Goal: Task Accomplishment & Management: Complete application form

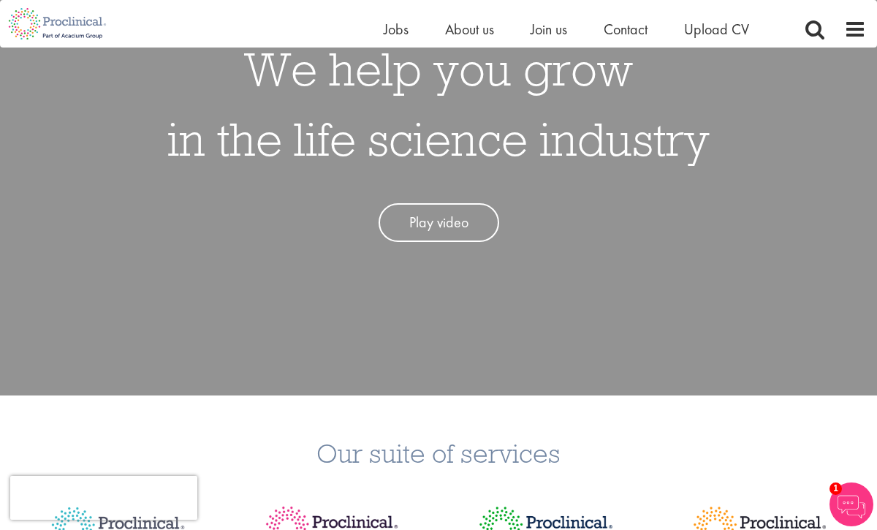
scroll to position [202, 0]
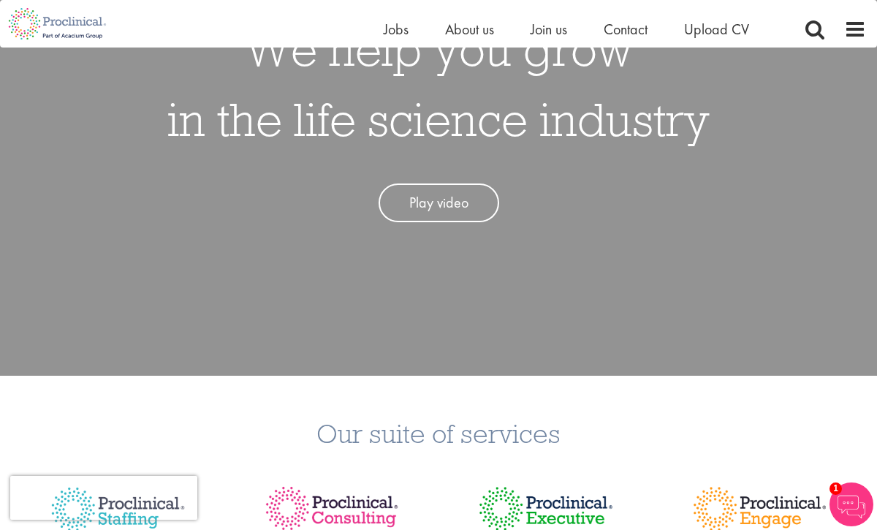
click at [722, 39] on li "Upload CV" at bounding box center [716, 29] width 65 height 22
click at [715, 38] on span "Upload CV" at bounding box center [716, 29] width 65 height 19
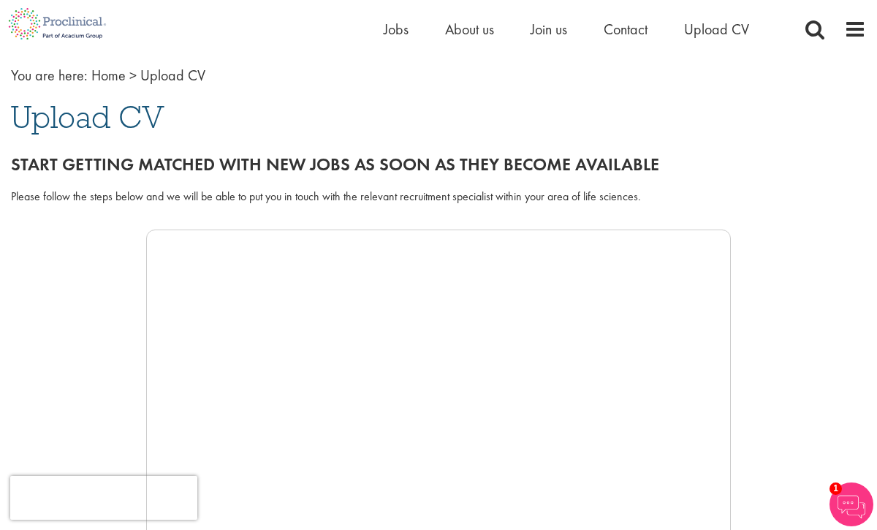
scroll to position [82, 0]
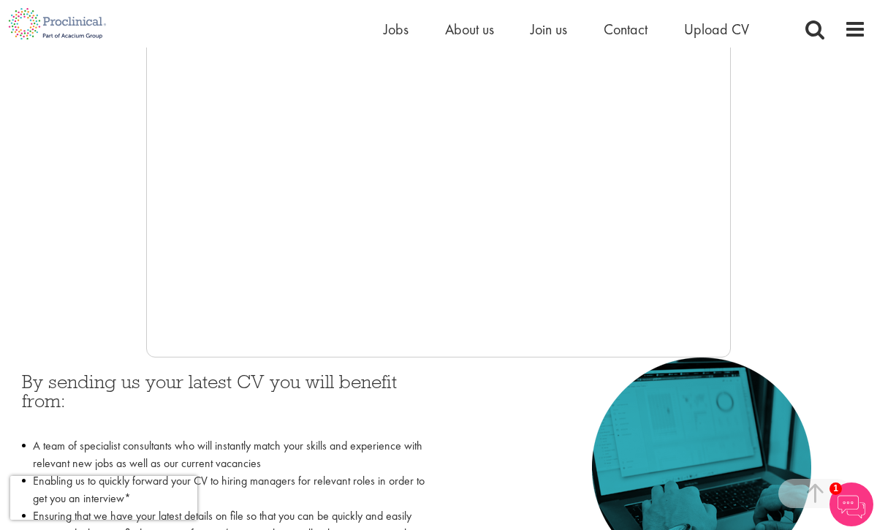
scroll to position [214, 0]
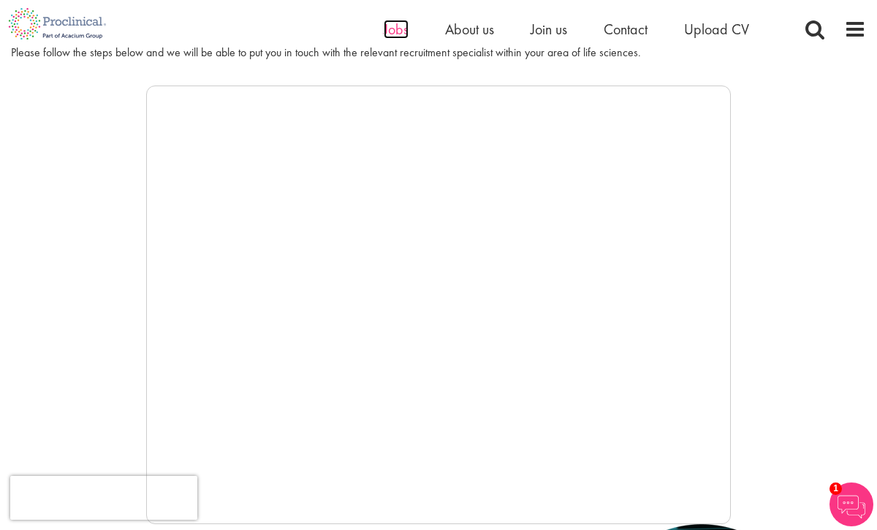
click at [401, 34] on span "Jobs" at bounding box center [396, 29] width 25 height 19
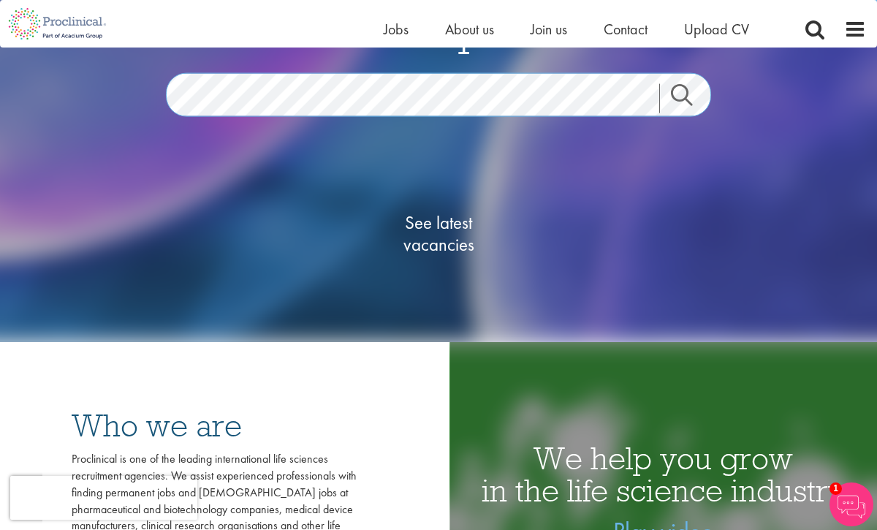
scroll to position [172, 0]
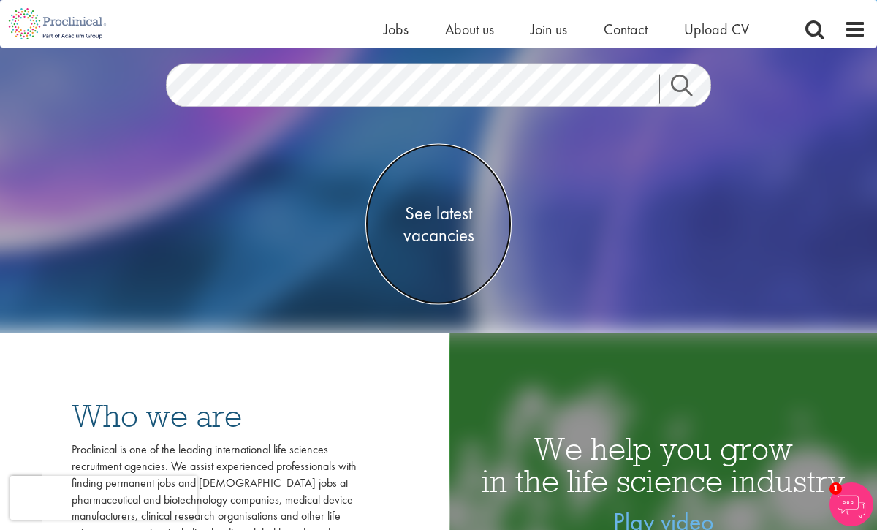
click at [394, 225] on span "See latest vacancies" at bounding box center [438, 224] width 146 height 44
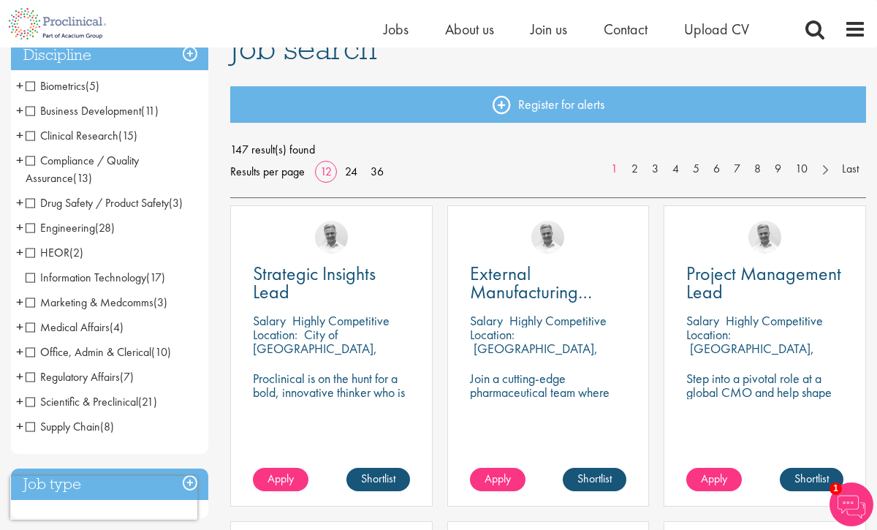
scroll to position [119, 0]
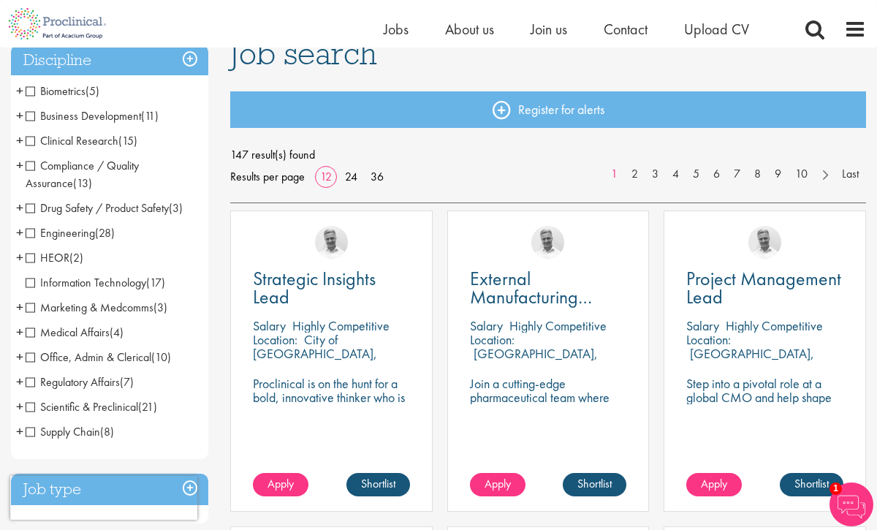
click at [84, 120] on span "Business Development" at bounding box center [83, 115] width 115 height 15
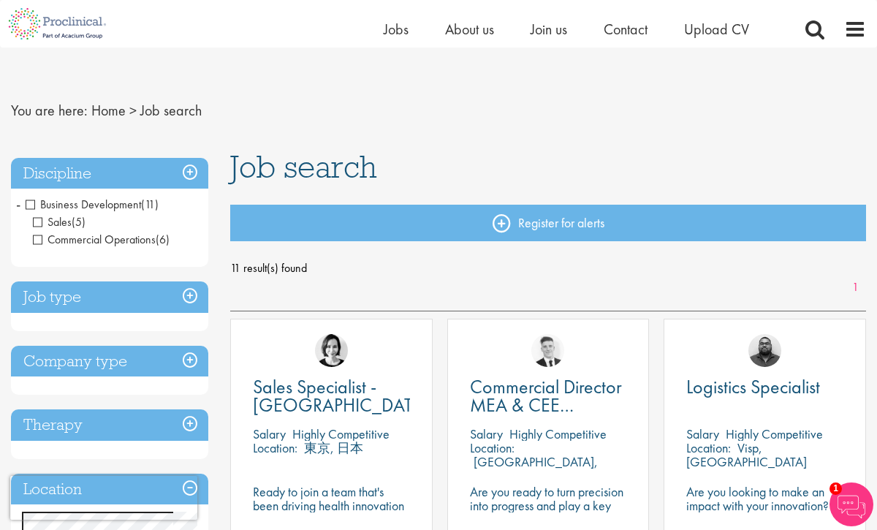
scroll to position [13, 0]
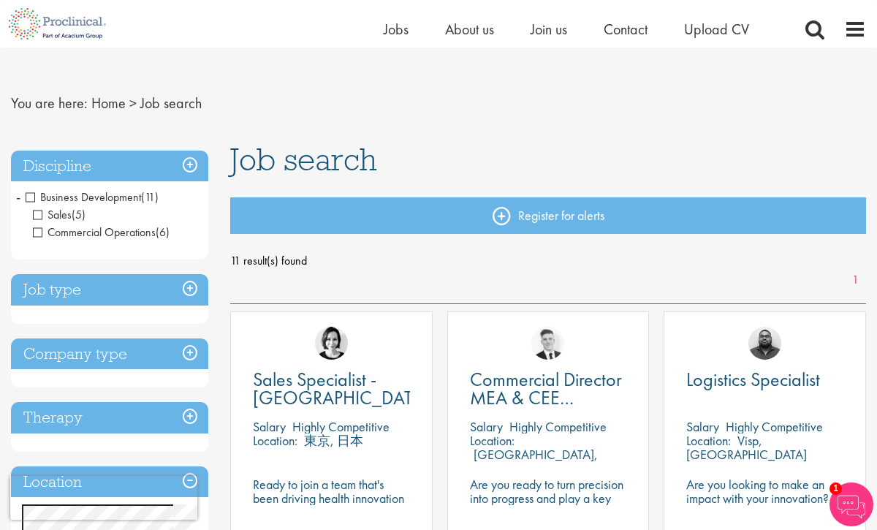
click at [36, 197] on span "Business Development" at bounding box center [83, 196] width 115 height 15
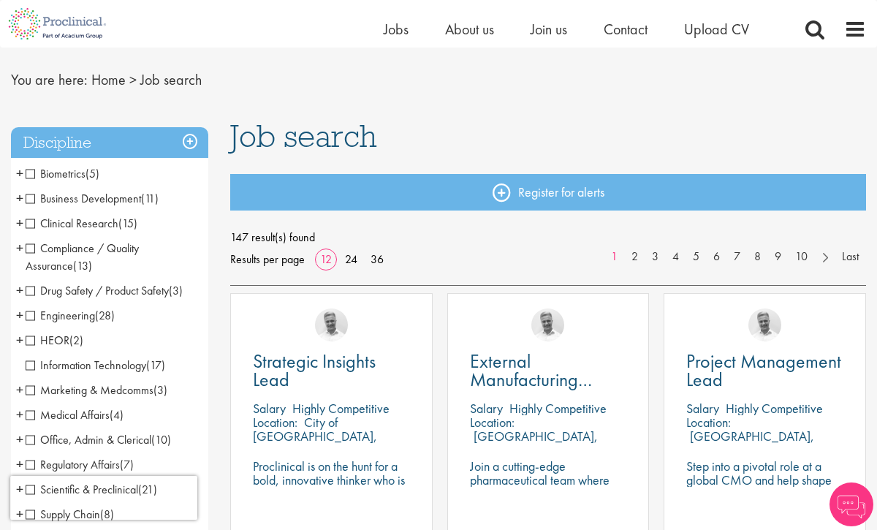
scroll to position [49, 0]
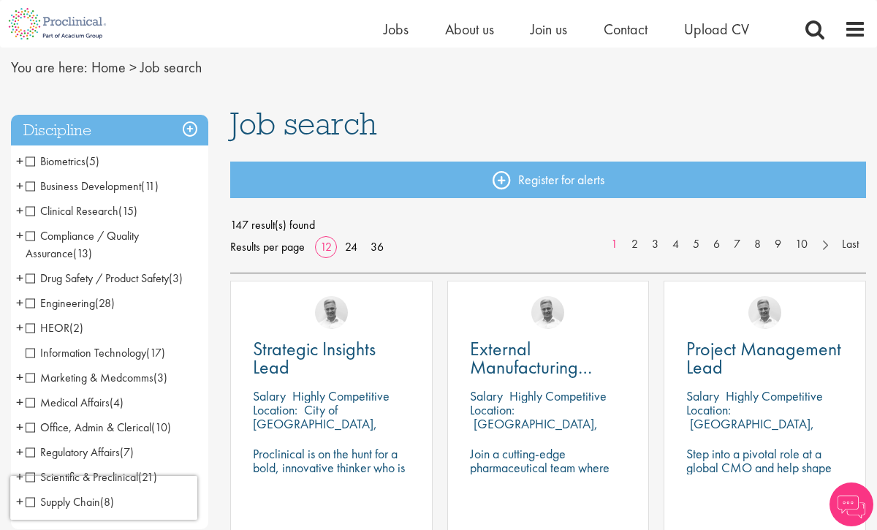
click at [35, 159] on span "Biometrics" at bounding box center [56, 160] width 60 height 15
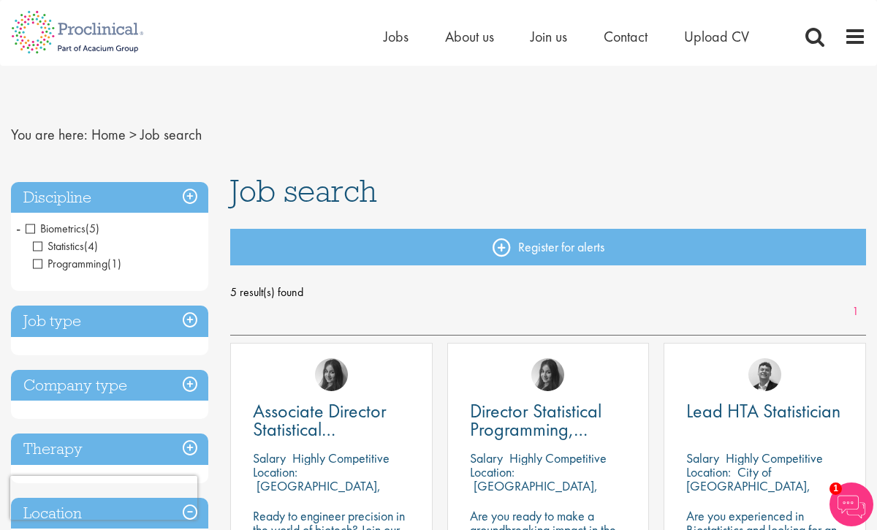
click at [32, 227] on span "Biometrics" at bounding box center [56, 228] width 60 height 15
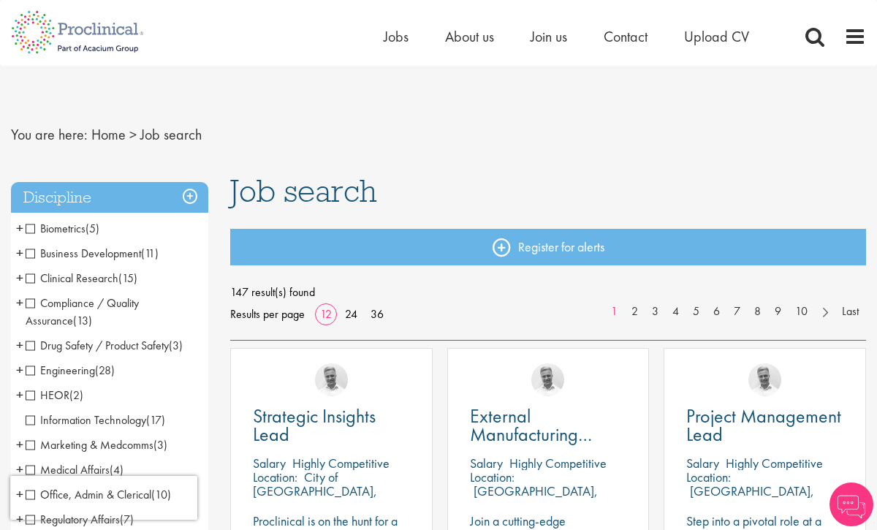
click at [34, 346] on span "Drug Safety / Product Safety" at bounding box center [97, 345] width 143 height 15
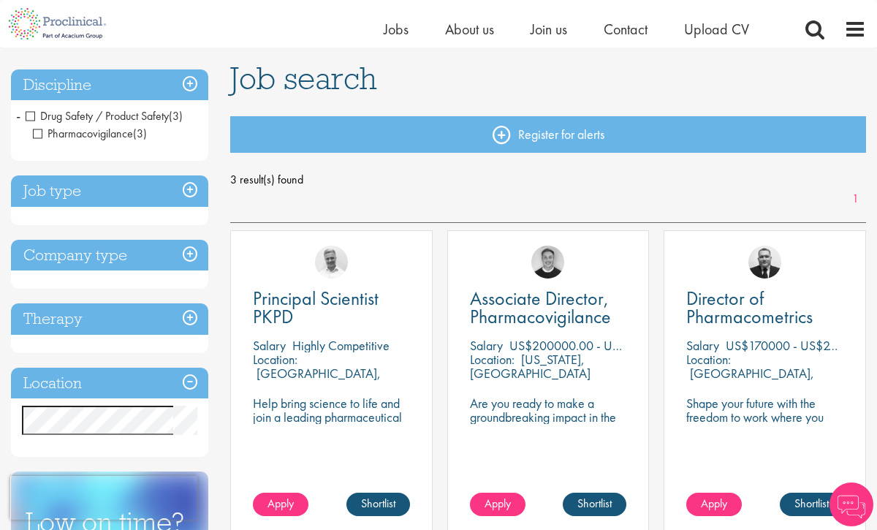
scroll to position [97, 0]
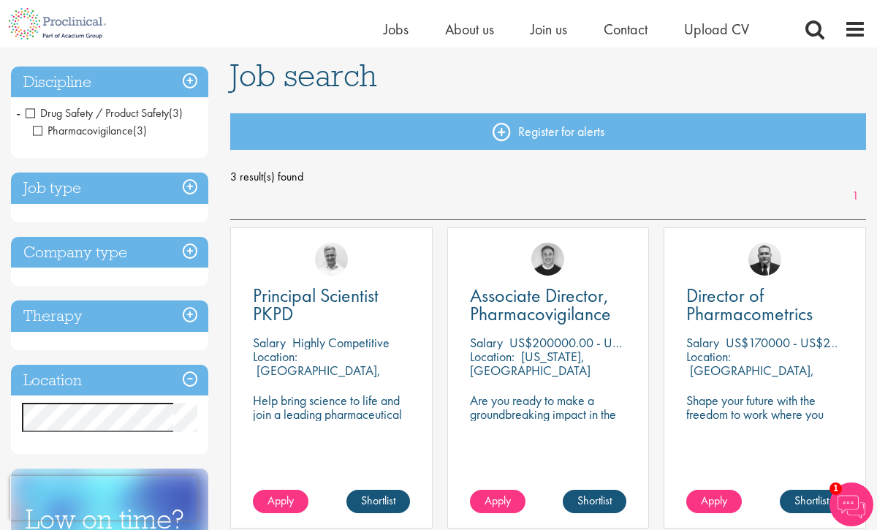
click at [115, 118] on span "Drug Safety / Product Safety" at bounding box center [97, 112] width 143 height 15
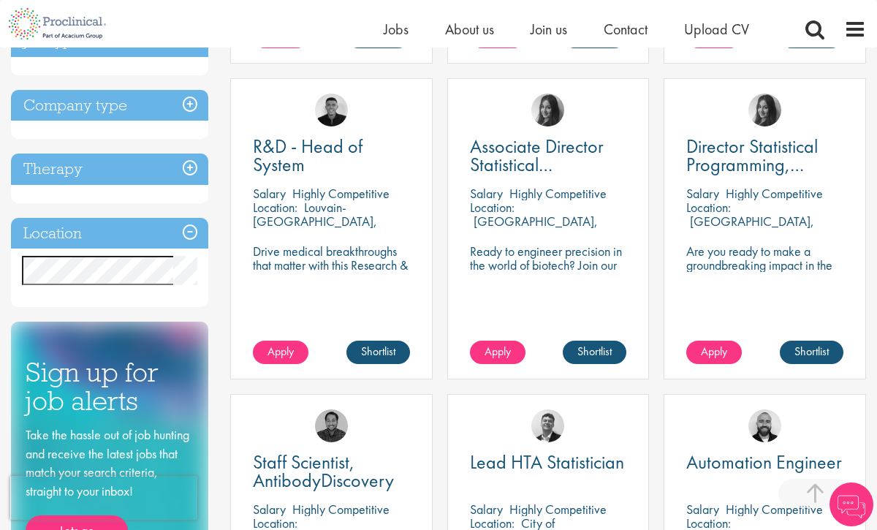
scroll to position [568, 0]
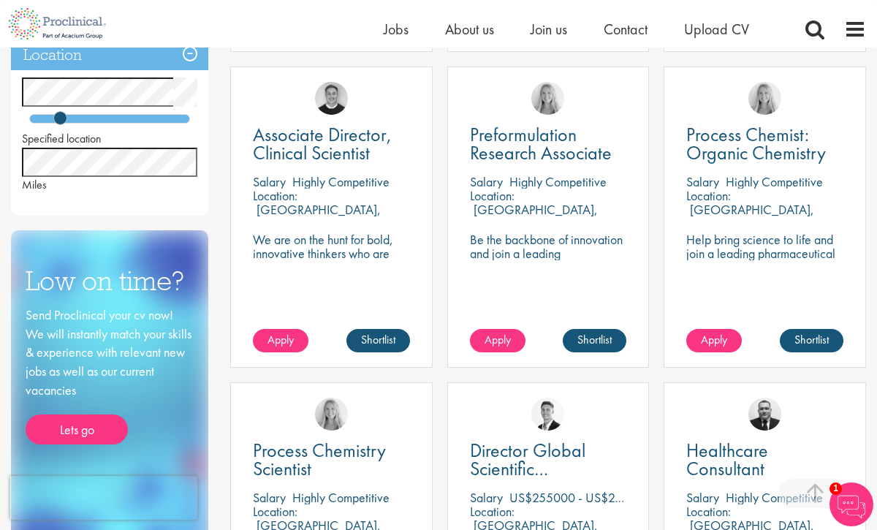
scroll to position [578, 0]
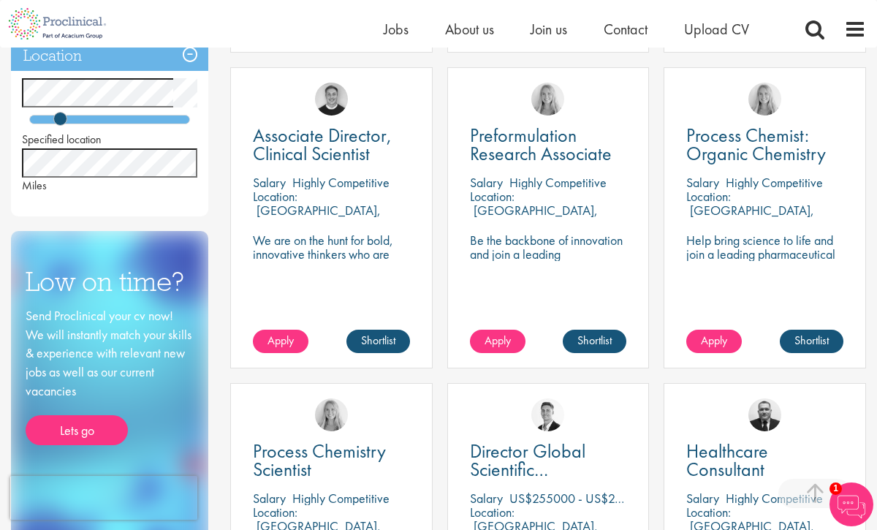
click at [759, 202] on p "[GEOGRAPHIC_DATA], [GEOGRAPHIC_DATA]" at bounding box center [750, 217] width 128 height 31
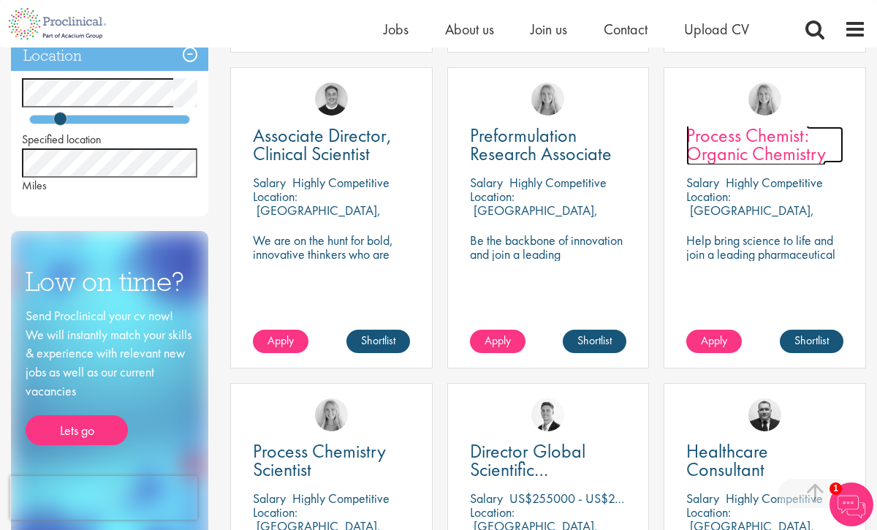
click at [759, 161] on span "Process Chemist: Organic Chemistry" at bounding box center [756, 144] width 140 height 43
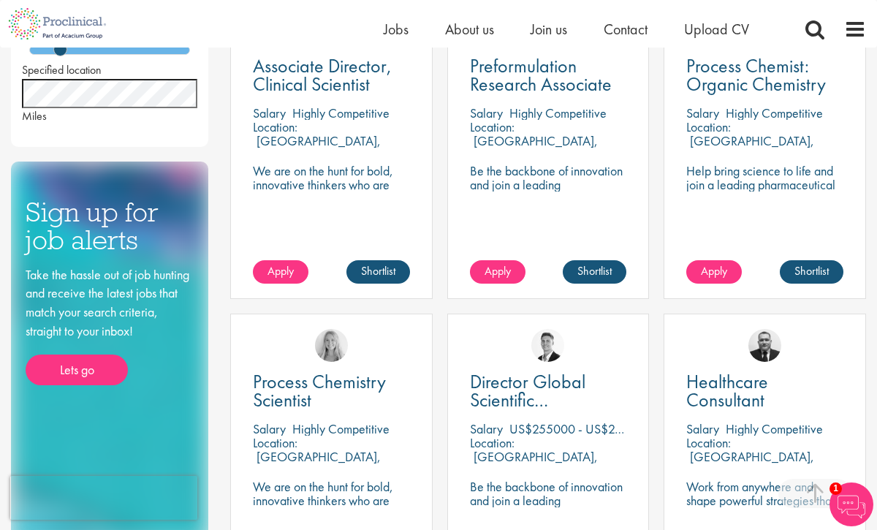
scroll to position [684, 0]
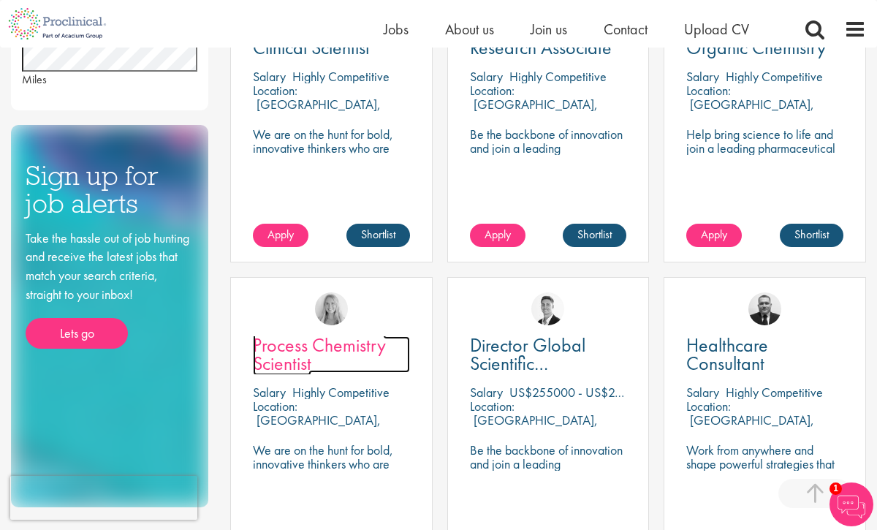
click at [342, 356] on span "Process Chemistry Scientist" at bounding box center [319, 353] width 133 height 43
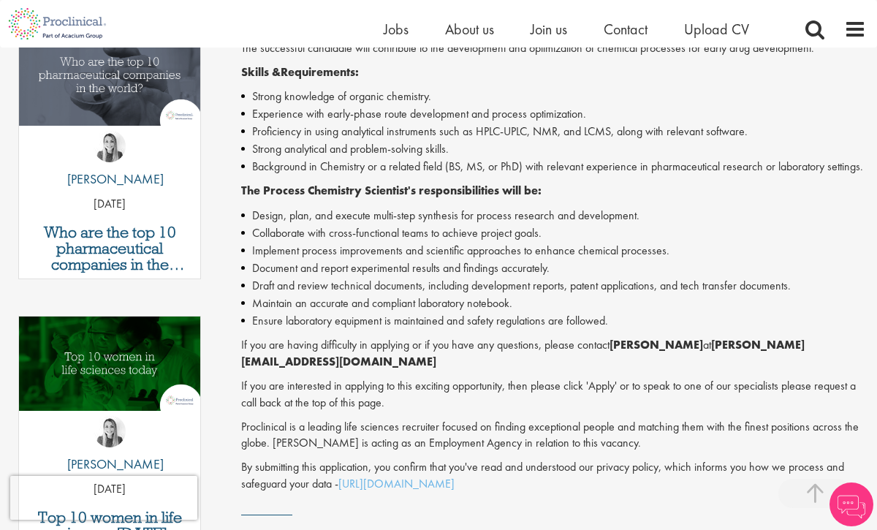
scroll to position [473, 0]
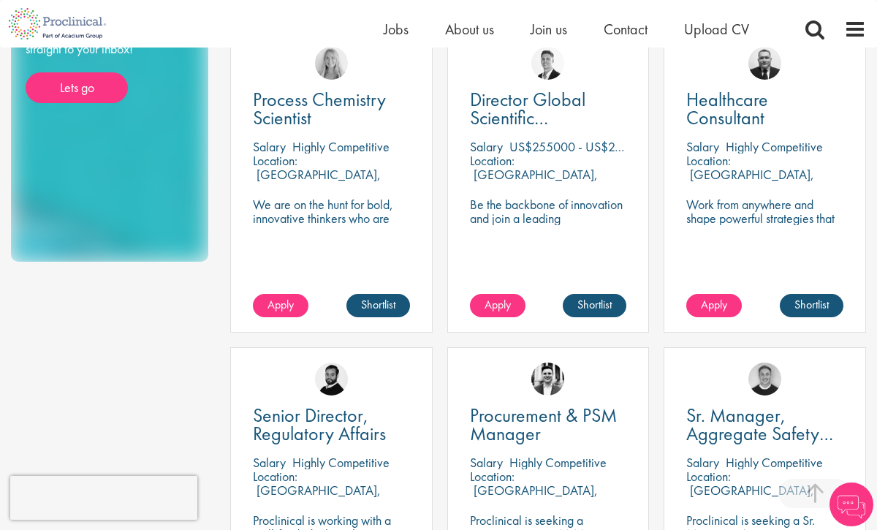
scroll to position [930, 0]
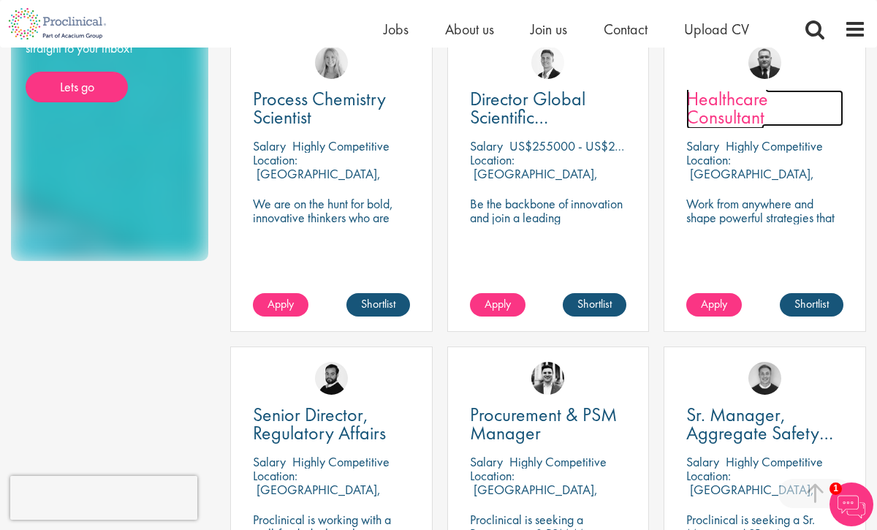
click at [717, 100] on span "Healthcare Consultant" at bounding box center [727, 107] width 82 height 43
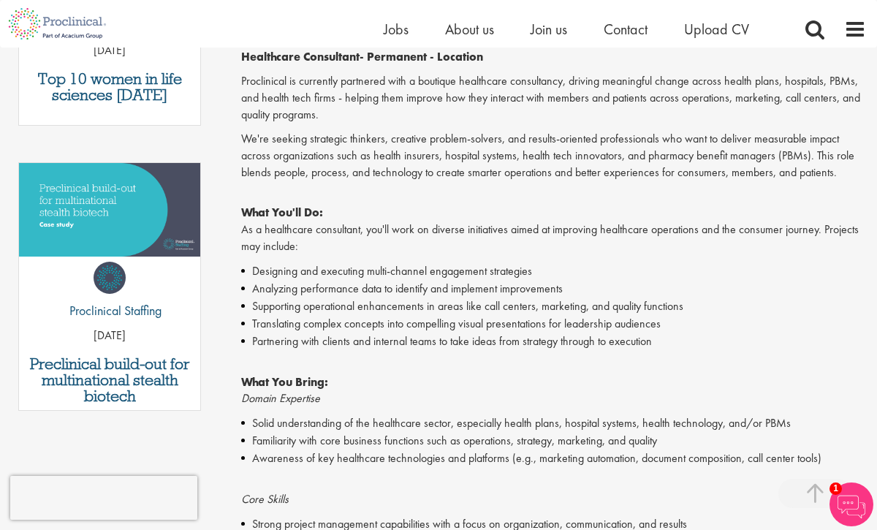
scroll to position [374, 0]
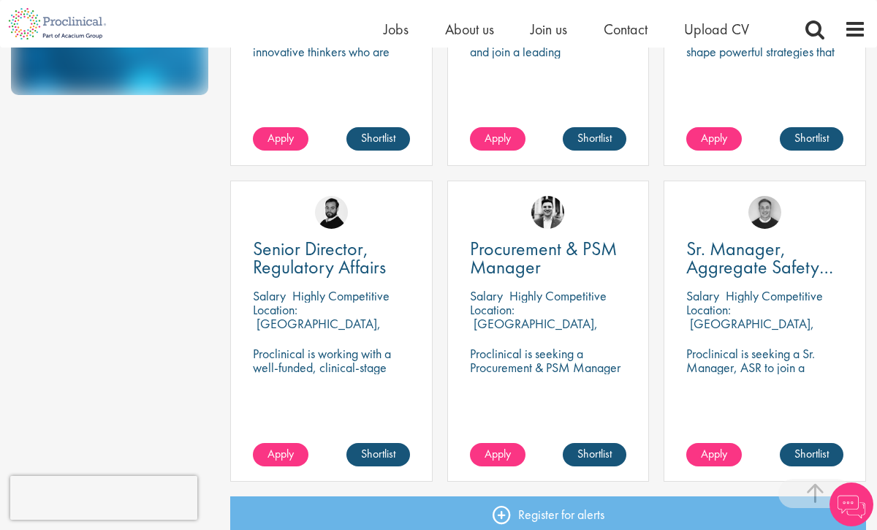
scroll to position [1095, 0]
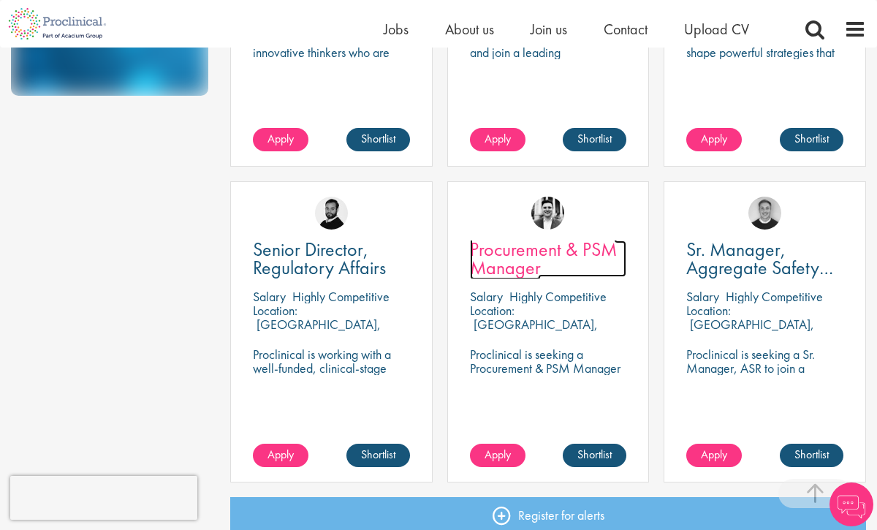
click at [536, 259] on span "Procurement & PSM Manager" at bounding box center [543, 258] width 147 height 43
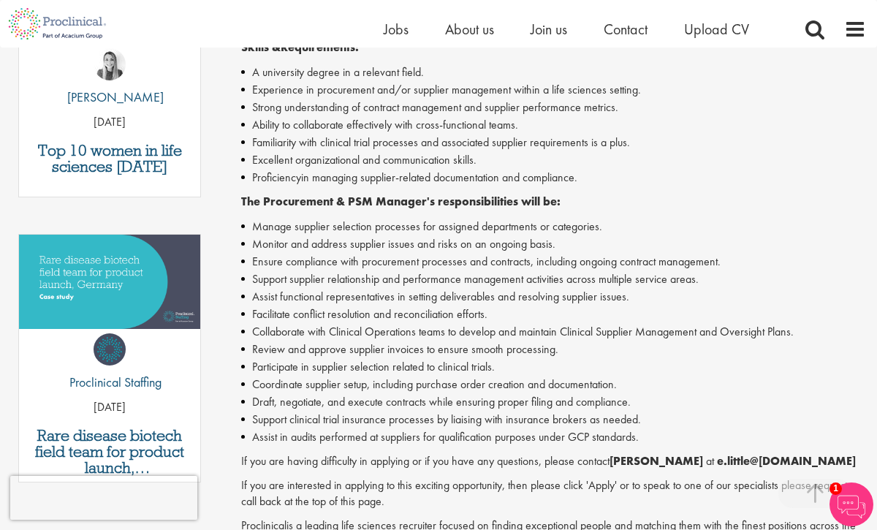
scroll to position [574, 0]
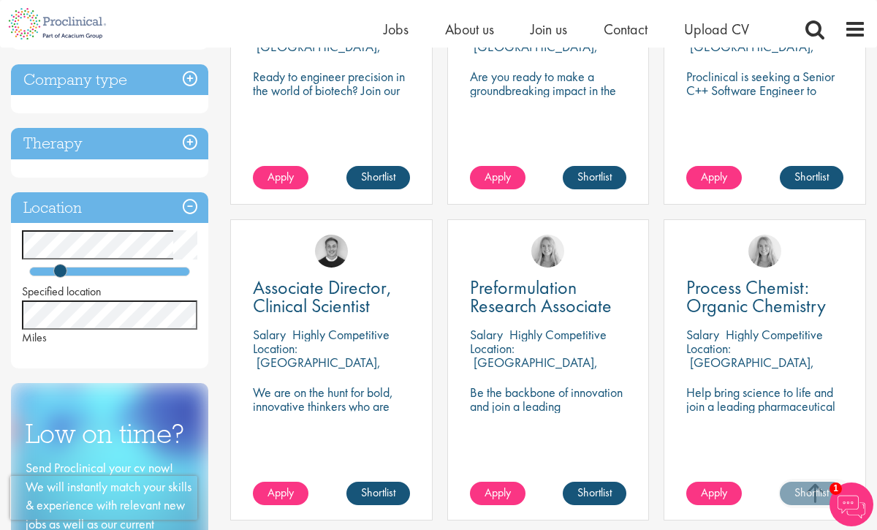
scroll to position [427, 0]
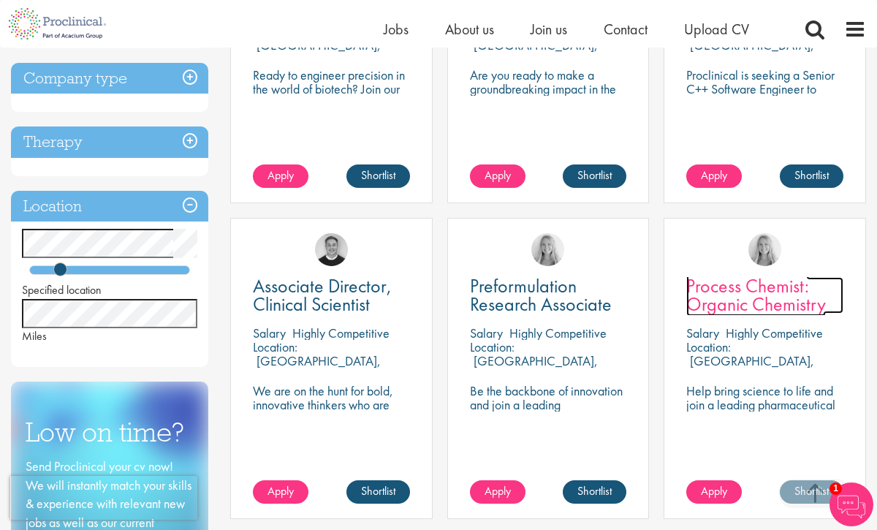
click at [753, 305] on span "Process Chemist: Organic Chemistry" at bounding box center [756, 294] width 140 height 43
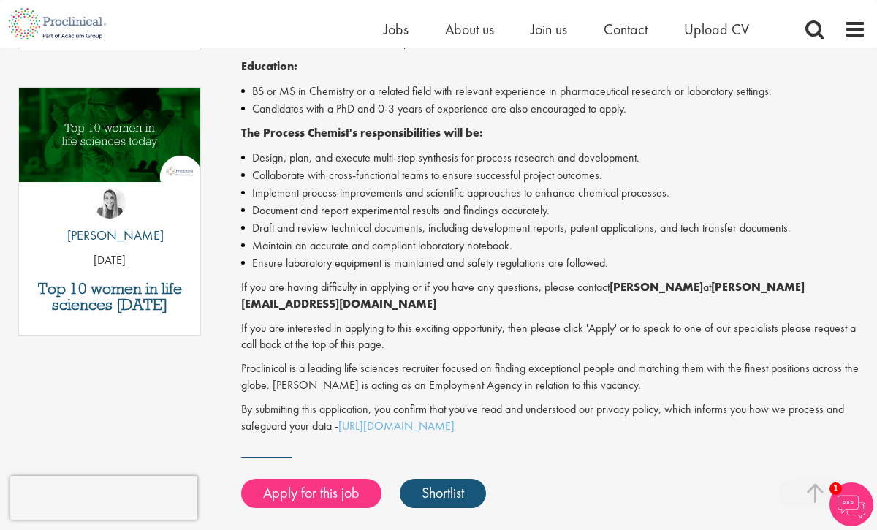
scroll to position [719, 0]
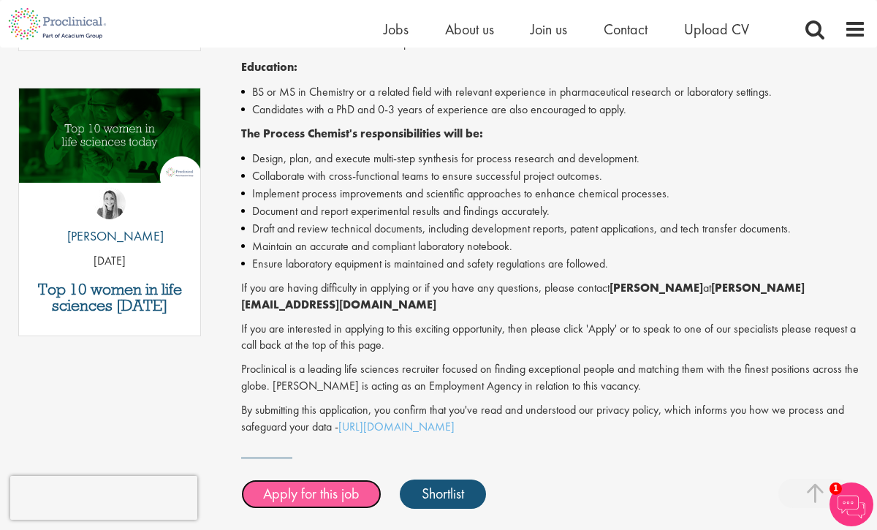
click at [337, 479] on link "Apply for this job" at bounding box center [311, 493] width 140 height 29
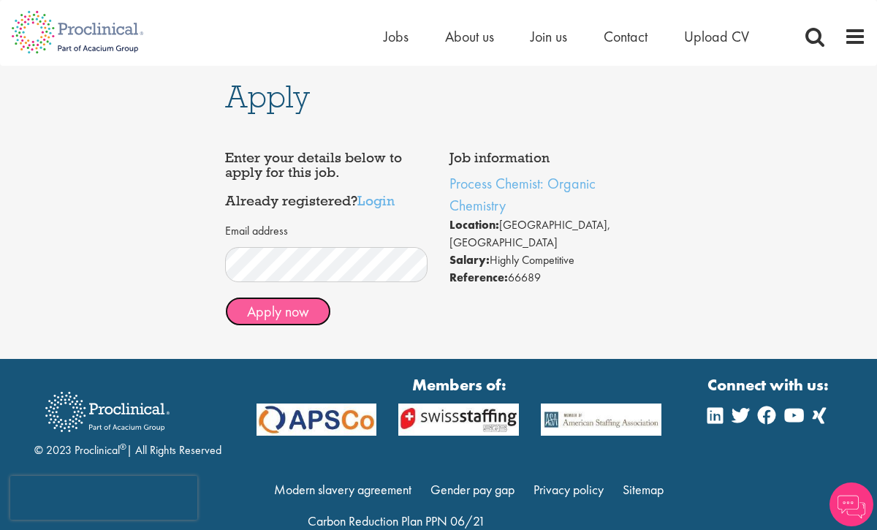
click at [267, 313] on button "Apply now" at bounding box center [278, 311] width 106 height 29
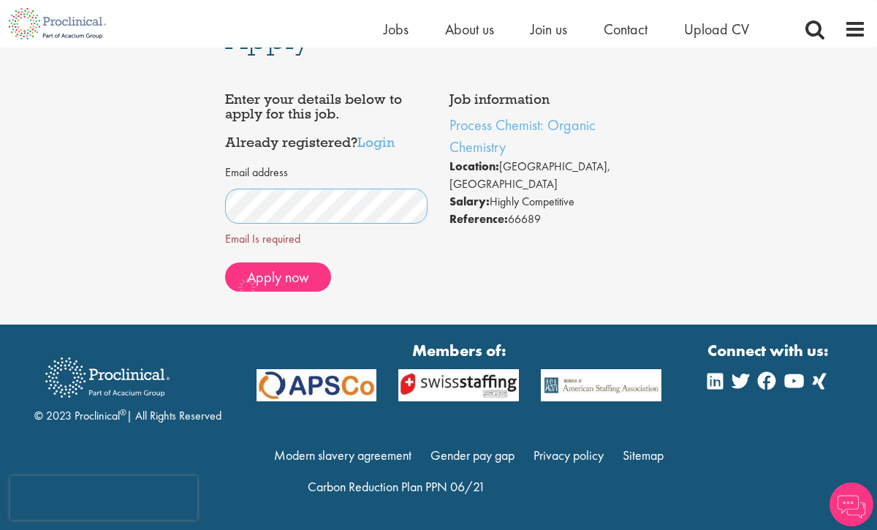
scroll to position [40, 0]
click at [289, 289] on button "Apply now" at bounding box center [278, 276] width 106 height 29
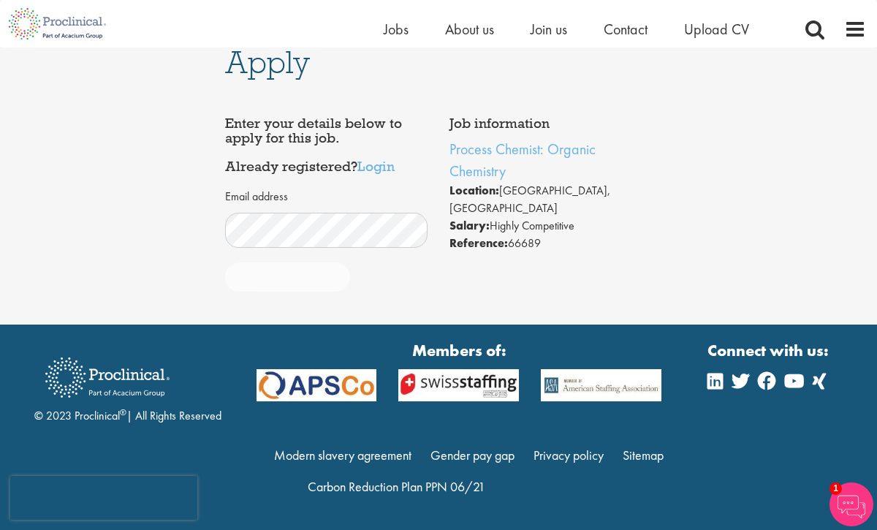
scroll to position [16, 0]
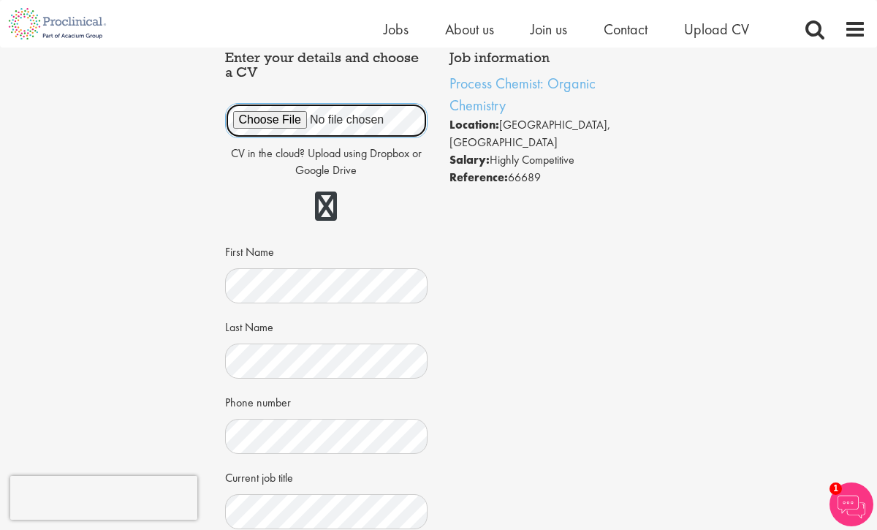
scroll to position [83, 0]
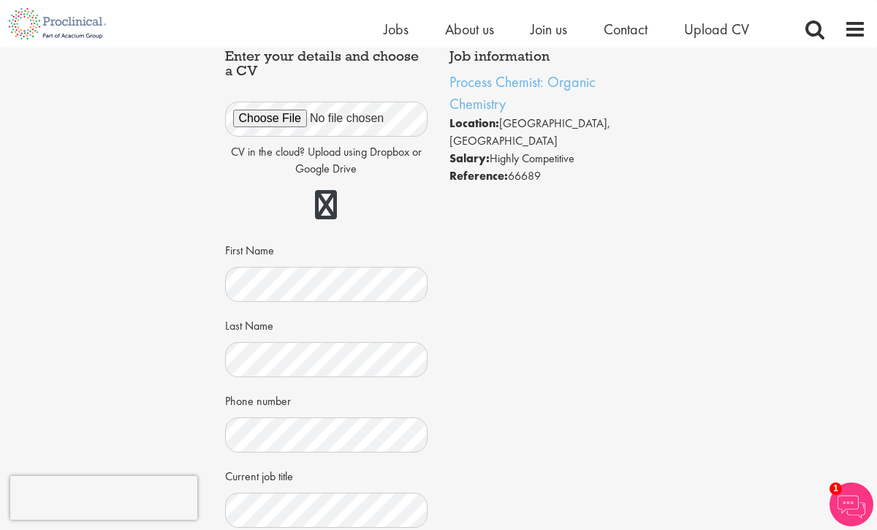
click at [286, 378] on div "CV in the cloud? Upload using Dropbox or Google Drive First Name Last Name Phon…" at bounding box center [326, 346] width 181 height 522
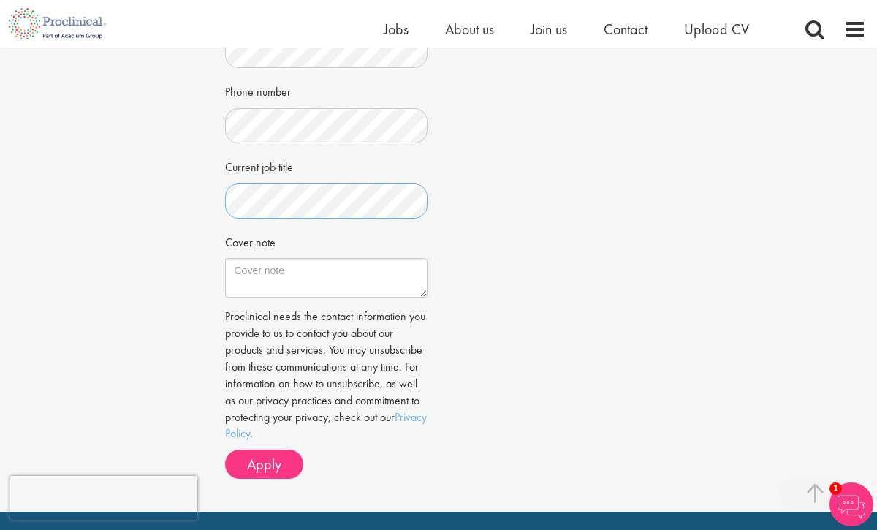
scroll to position [422, 0]
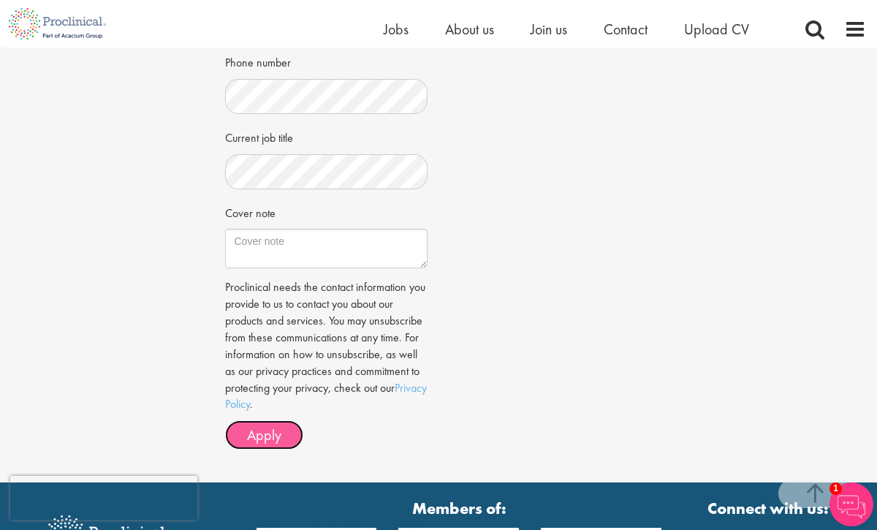
click at [256, 441] on span "Apply" at bounding box center [264, 434] width 34 height 19
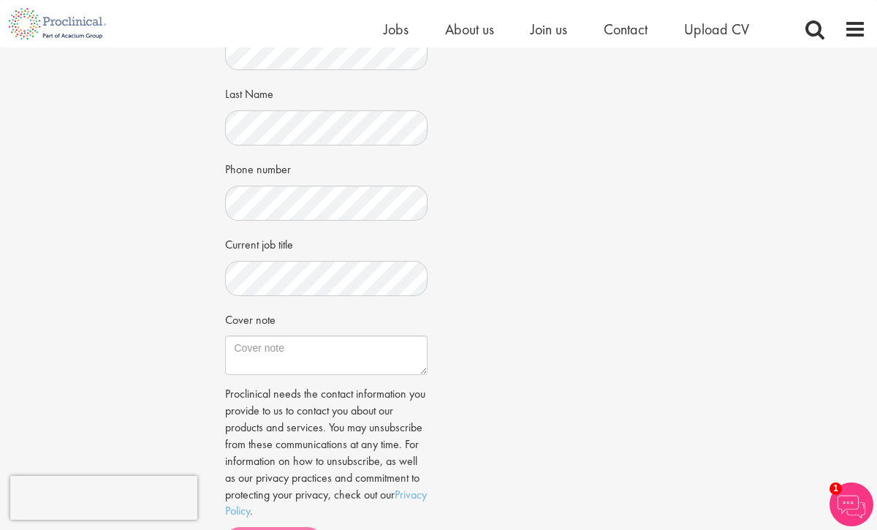
scroll to position [0, 0]
